Goal: Transaction & Acquisition: Purchase product/service

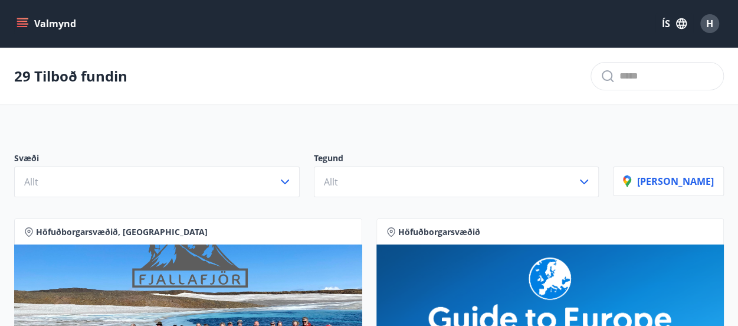
click at [22, 21] on icon "menu" at bounding box center [22, 21] width 11 height 1
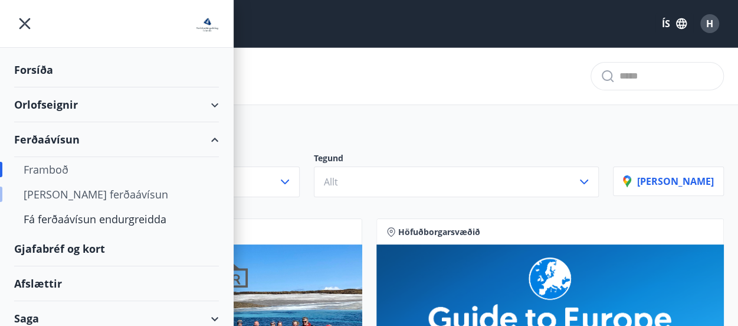
click at [67, 192] on div "[PERSON_NAME] ferðaávísun" at bounding box center [117, 194] width 186 height 25
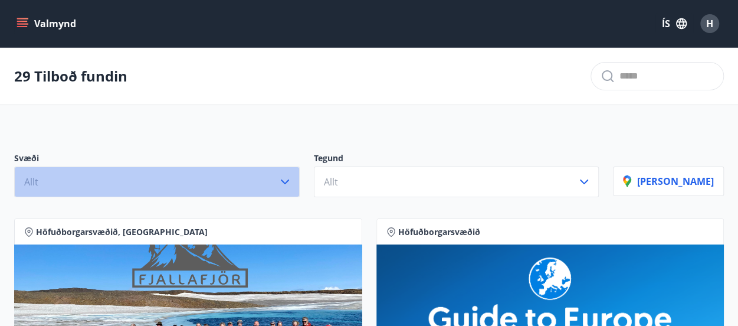
click at [292, 179] on icon "button" at bounding box center [285, 182] width 14 height 14
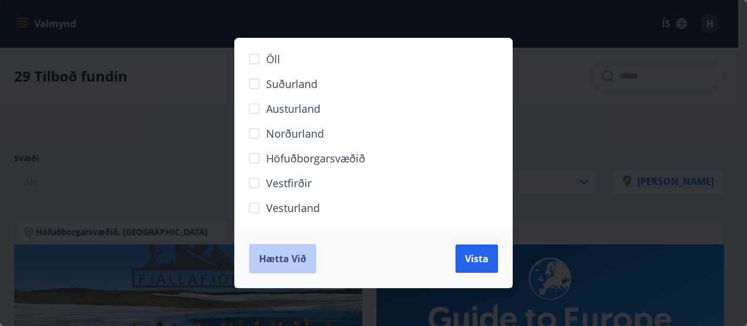
click at [283, 262] on span "Hætta við" at bounding box center [282, 258] width 47 height 13
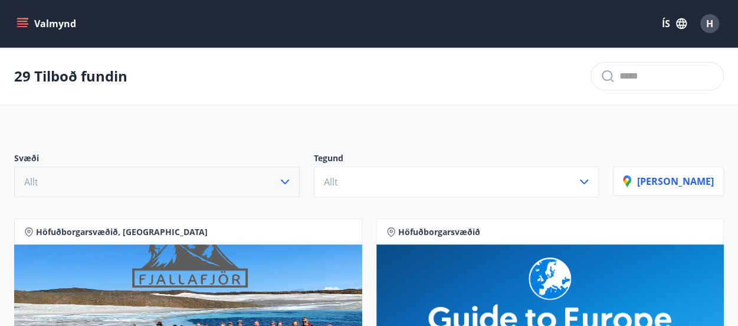
click at [21, 21] on icon "menu" at bounding box center [22, 21] width 11 height 1
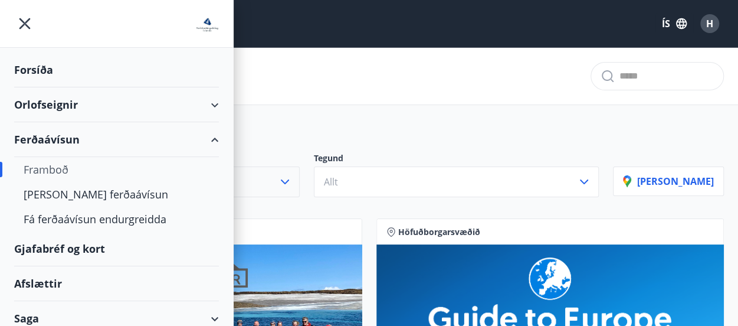
click at [44, 163] on div "Framboð" at bounding box center [117, 169] width 186 height 25
click at [38, 176] on div "Framboð" at bounding box center [117, 169] width 186 height 25
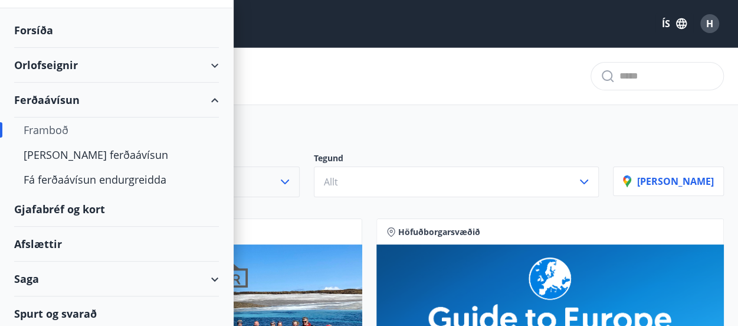
scroll to position [42, 0]
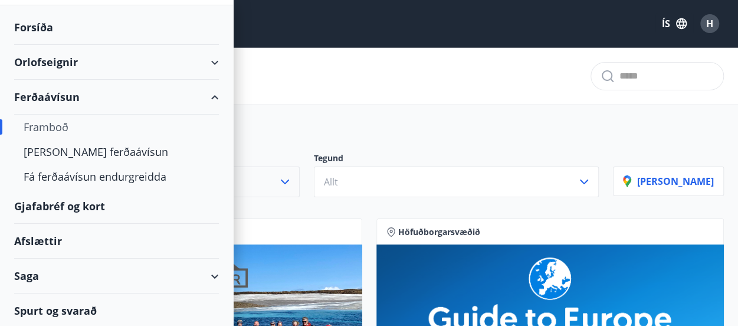
click at [77, 311] on div "Spurt og svarað" at bounding box center [116, 310] width 205 height 34
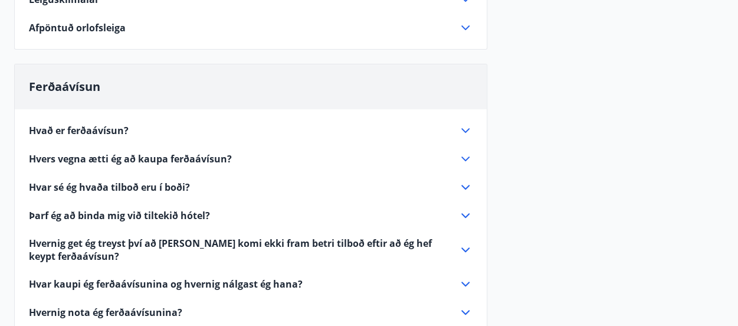
scroll to position [197, 0]
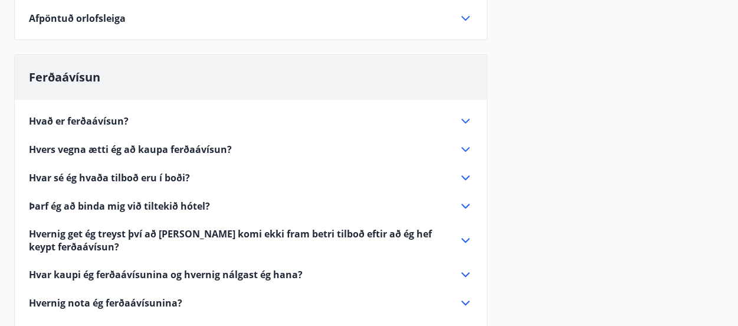
drag, startPoint x: 727, startPoint y: 165, endPoint x: 728, endPoint y: 188, distance: 23.0
click at [728, 188] on div "Orlofseignir Leiguskilmálar Eignin er leigð með öllum þeim húsgögnum, svefnstæð…" at bounding box center [369, 193] width 738 height 540
click at [464, 117] on icon at bounding box center [465, 121] width 14 height 14
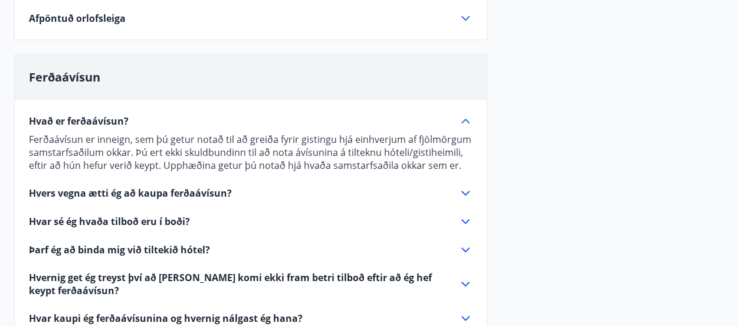
click at [467, 192] on icon at bounding box center [465, 193] width 8 height 5
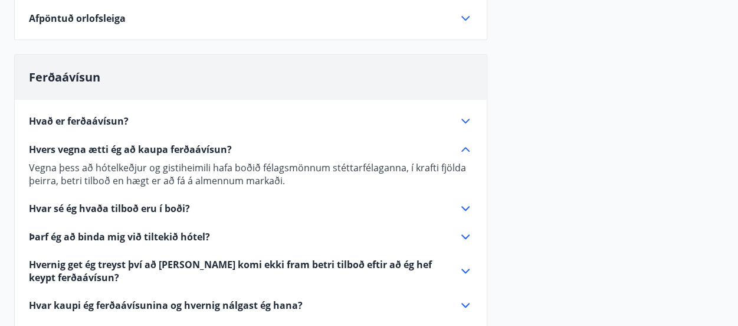
click at [460, 206] on icon at bounding box center [465, 208] width 14 height 14
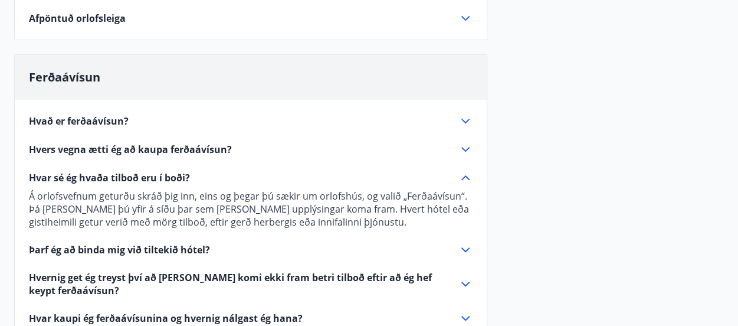
click at [465, 249] on icon at bounding box center [465, 249] width 14 height 14
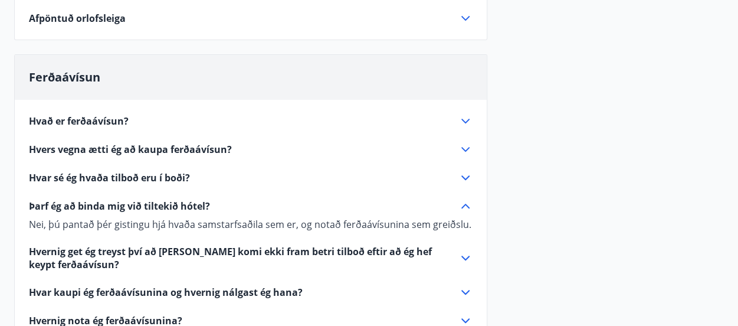
click at [462, 291] on icon at bounding box center [465, 292] width 14 height 14
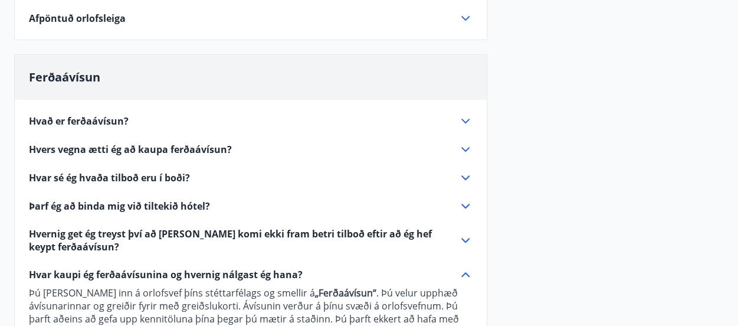
click at [465, 240] on icon at bounding box center [465, 240] width 8 height 5
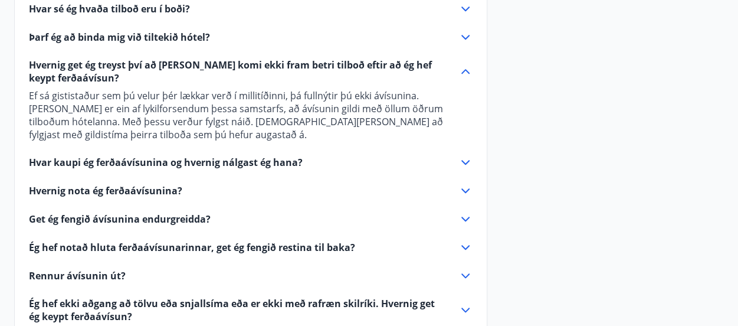
scroll to position [367, 0]
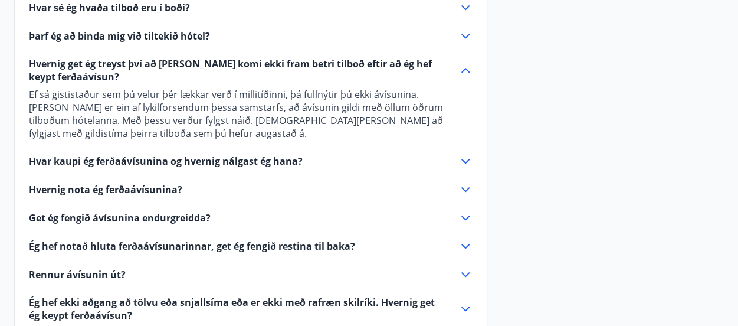
drag, startPoint x: 736, startPoint y: 225, endPoint x: 729, endPoint y: 258, distance: 33.2
click at [731, 256] on div "Orlofseignir Leiguskilmálar Eignin er leigð með öllum þeim húsgögnum, svefnstæð…" at bounding box center [369, 51] width 738 height 597
click at [464, 211] on icon at bounding box center [465, 218] width 14 height 14
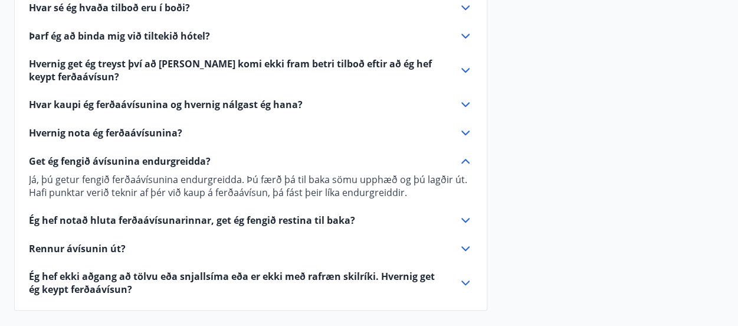
click at [463, 224] on icon at bounding box center [465, 220] width 14 height 14
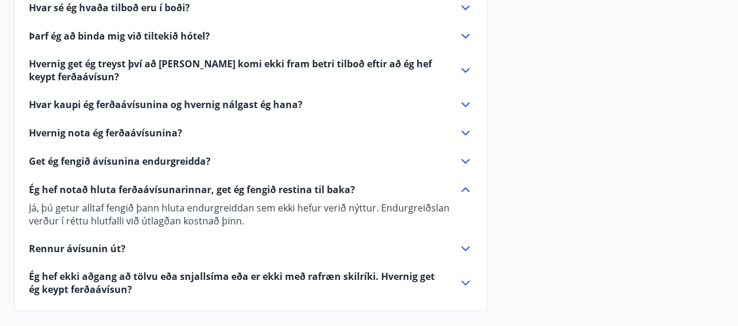
click at [465, 244] on icon at bounding box center [465, 248] width 14 height 14
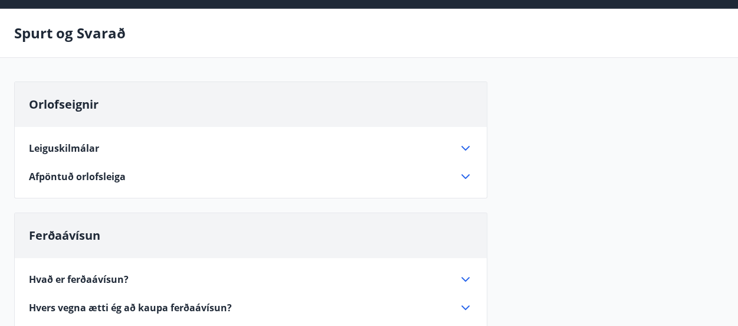
scroll to position [0, 0]
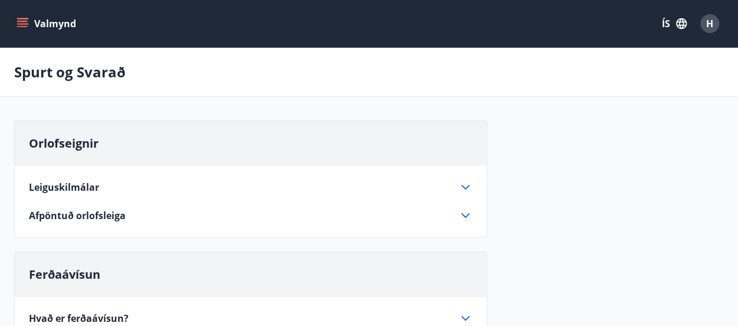
click at [22, 23] on icon "menu" at bounding box center [23, 23] width 13 height 1
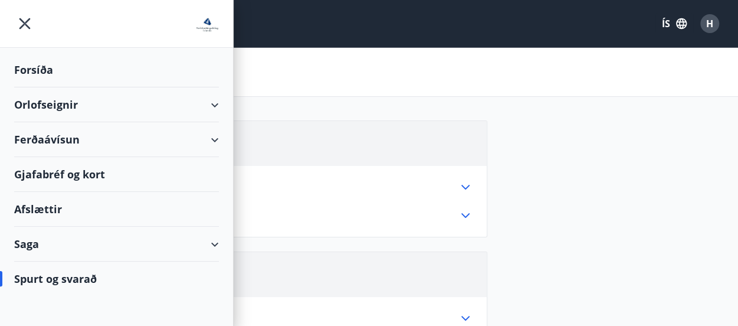
click at [42, 67] on div "Forsíða" at bounding box center [116, 70] width 205 height 35
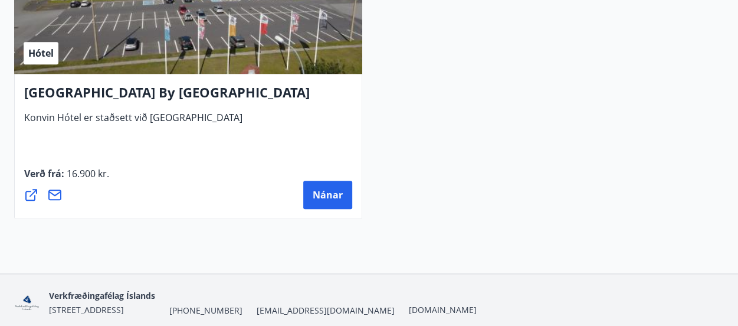
scroll to position [5039, 0]
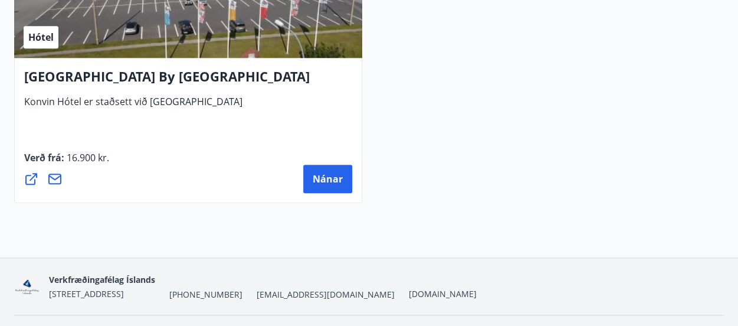
scroll to position [5039, 0]
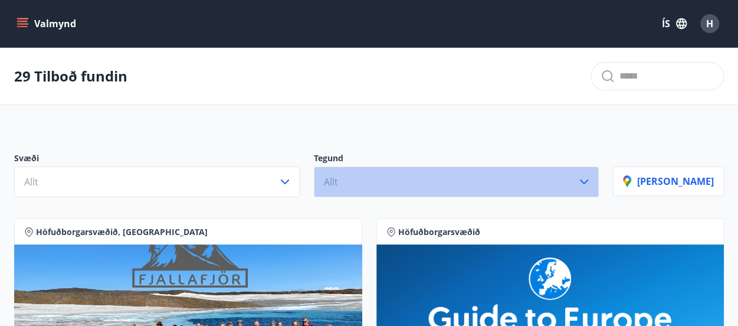
click at [591, 178] on icon "button" at bounding box center [584, 182] width 14 height 14
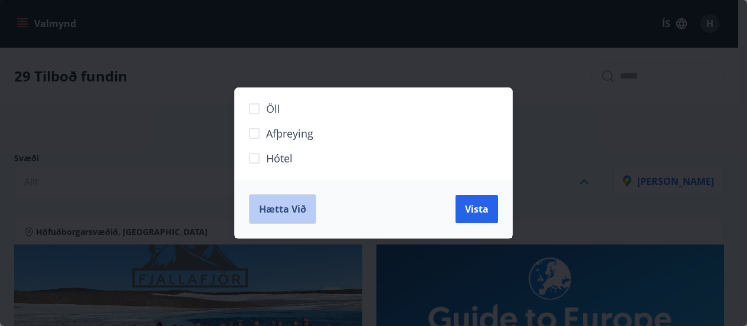
click at [278, 216] on button "Hætta við" at bounding box center [282, 208] width 67 height 29
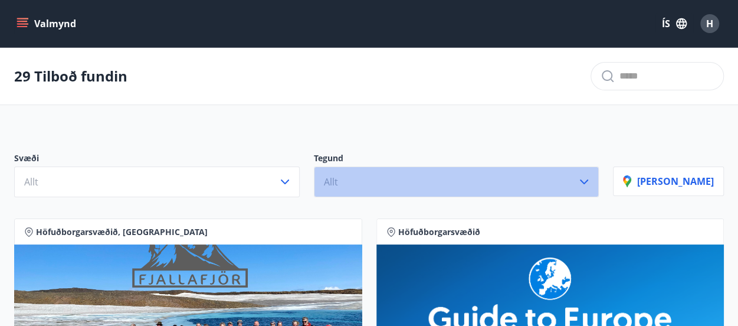
click at [591, 186] on icon "button" at bounding box center [584, 182] width 14 height 14
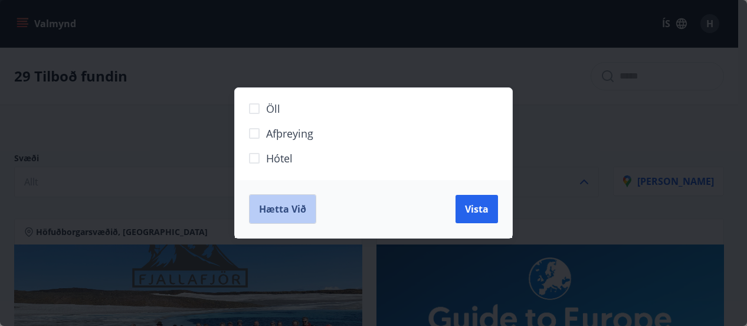
click at [272, 221] on button "Hætta við" at bounding box center [282, 208] width 67 height 29
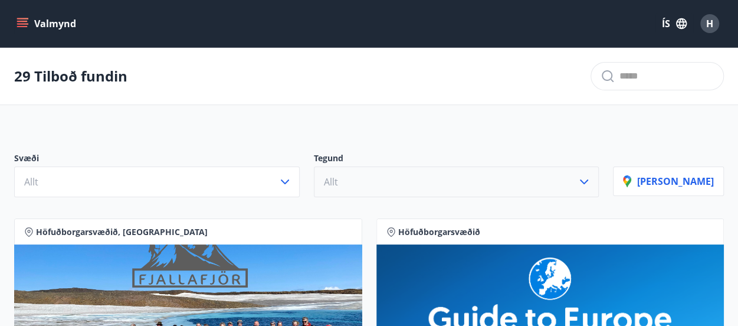
click at [631, 77] on input "text" at bounding box center [666, 76] width 94 height 19
type input "**********"
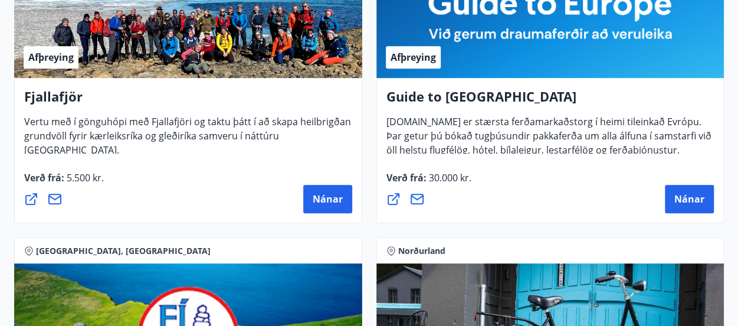
scroll to position [322, 0]
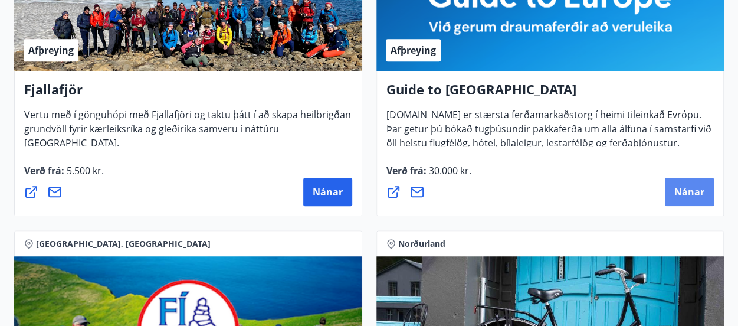
click at [684, 191] on span "Nánar" at bounding box center [689, 191] width 30 height 13
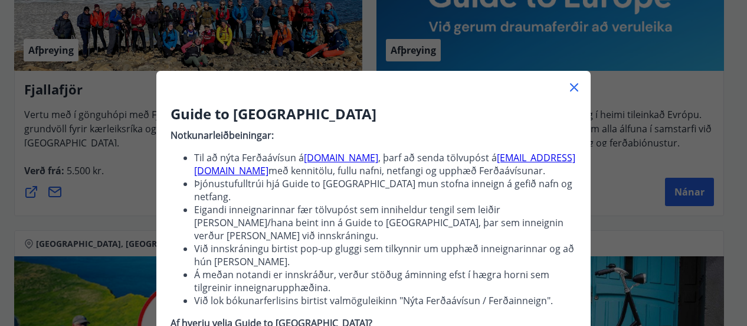
click at [567, 87] on icon at bounding box center [574, 87] width 14 height 14
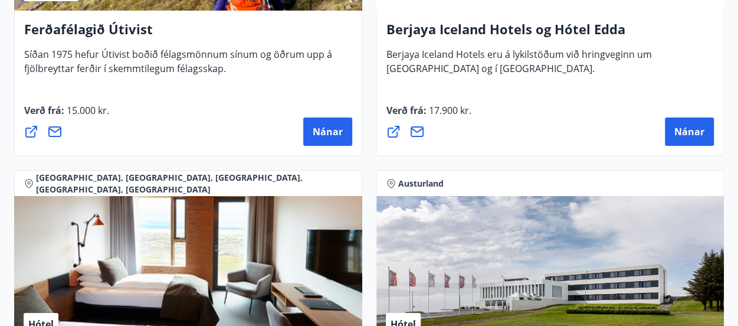
scroll to position [0, 0]
